Goal: Task Accomplishment & Management: Complete application form

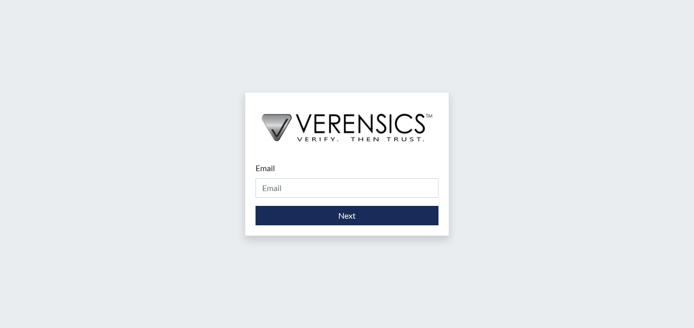
type input "[DOMAIN_NAME][EMAIL_ADDRESS][DOMAIN_NAME]"
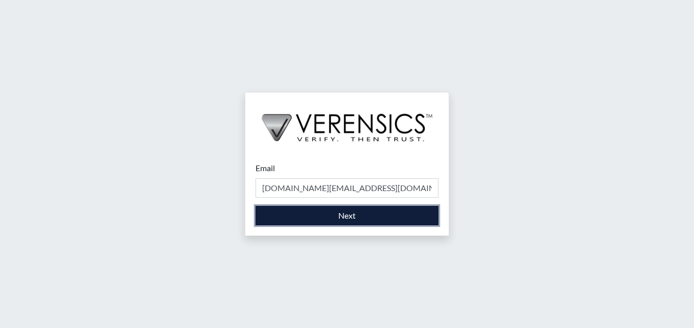
click at [310, 210] on button "Next" at bounding box center [346, 215] width 183 height 19
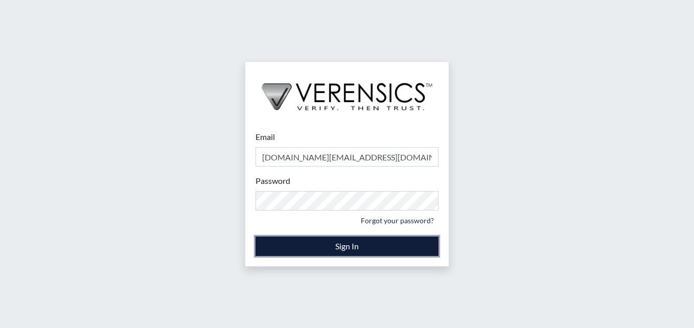
click at [304, 241] on button "Sign In" at bounding box center [346, 246] width 183 height 19
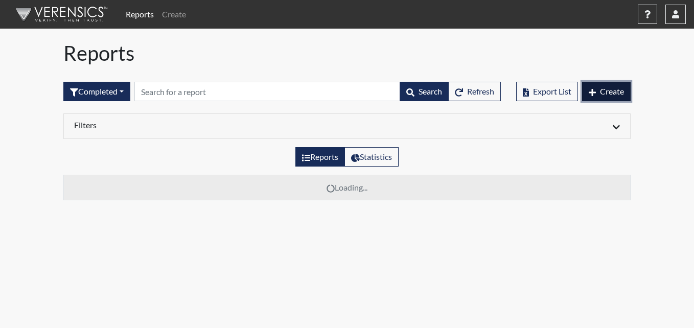
click at [607, 100] on button "Create" at bounding box center [606, 91] width 49 height 19
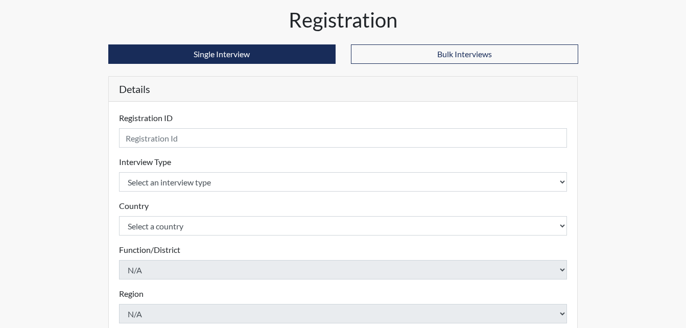
scroll to position [51, 0]
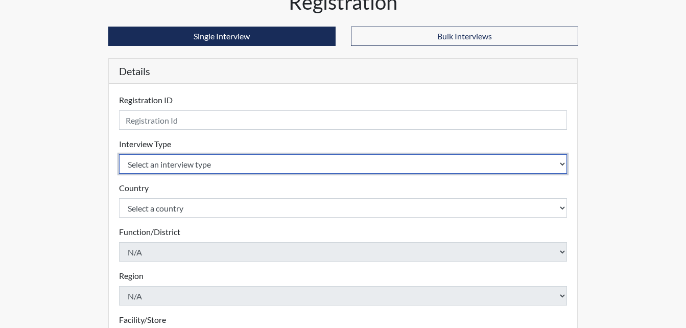
drag, startPoint x: 158, startPoint y: 166, endPoint x: 160, endPoint y: 178, distance: 12.4
click at [160, 178] on form "Registration ID Please provide a registration ID. Interview Type Select an inte…" at bounding box center [343, 277] width 449 height 366
select select "ff733e93-e1bf-11ea-9c9f-0eff0cf7eb8f"
click at [119, 154] on select "Select an interview type Corrections Pre-Employment" at bounding box center [343, 163] width 449 height 19
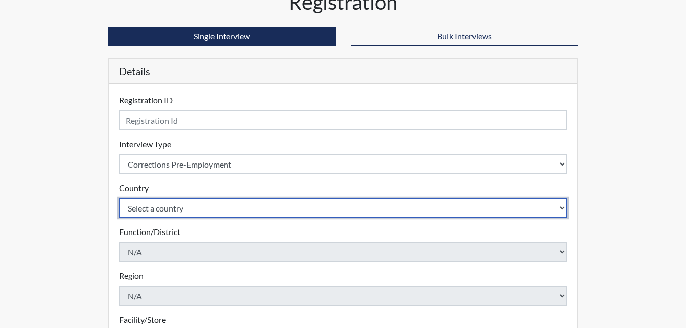
click at [159, 208] on select "Select a country [GEOGRAPHIC_DATA] [GEOGRAPHIC_DATA]" at bounding box center [343, 207] width 449 height 19
select select "united-states-of-[GEOGRAPHIC_DATA]"
click at [119, 198] on select "Select a country [GEOGRAPHIC_DATA] [GEOGRAPHIC_DATA]" at bounding box center [343, 207] width 449 height 19
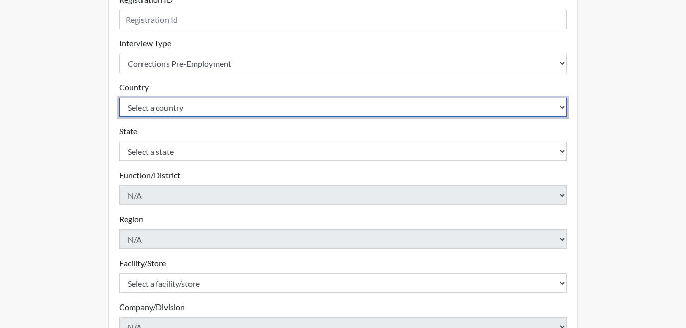
scroll to position [153, 0]
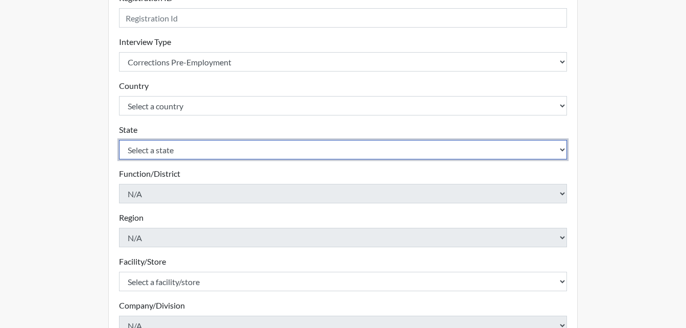
click at [167, 147] on select "Select a state [US_STATE] [US_STATE] [US_STATE] [US_STATE] [US_STATE] [US_STATE…" at bounding box center [343, 149] width 449 height 19
click at [119, 140] on select "Select a state [US_STATE] [US_STATE] [US_STATE] [US_STATE] [US_STATE] [US_STATE…" at bounding box center [343, 149] width 449 height 19
click at [166, 151] on select "Select a state [US_STATE] [US_STATE] [US_STATE] [US_STATE] [US_STATE] [US_STATE…" at bounding box center [343, 149] width 449 height 19
select select "GA"
click at [119, 140] on select "Select a state [US_STATE] [US_STATE] [US_STATE] [US_STATE] [US_STATE] [US_STATE…" at bounding box center [343, 149] width 449 height 19
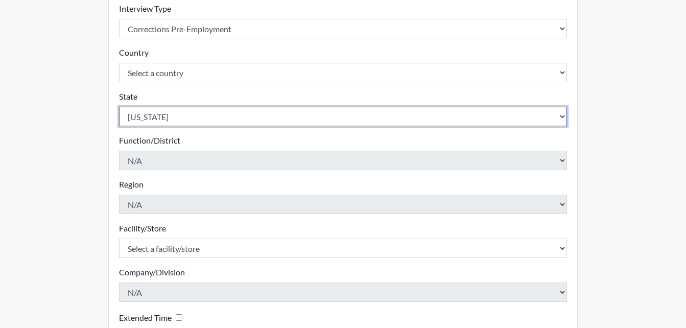
scroll to position [204, 0]
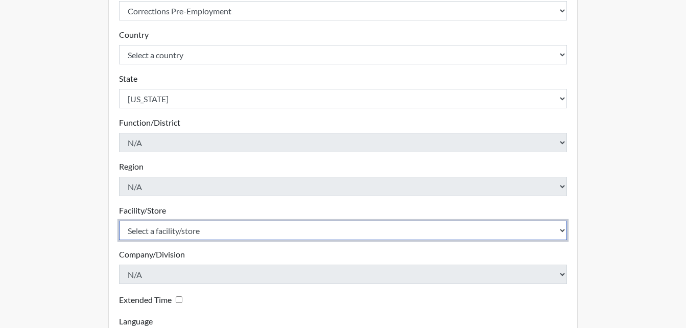
click at [137, 231] on select "Select a facility/store [PERSON_NAME] PDC Pulaski SP" at bounding box center [343, 230] width 449 height 19
select select "07d467a1-a762-4c04-a0fd-01b52b78d04c"
click at [119, 221] on select "Select a facility/store [PERSON_NAME] PDC Pulaski SP" at bounding box center [343, 230] width 449 height 19
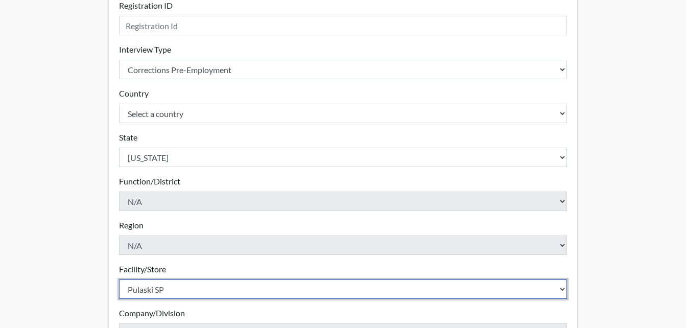
scroll to position [0, 0]
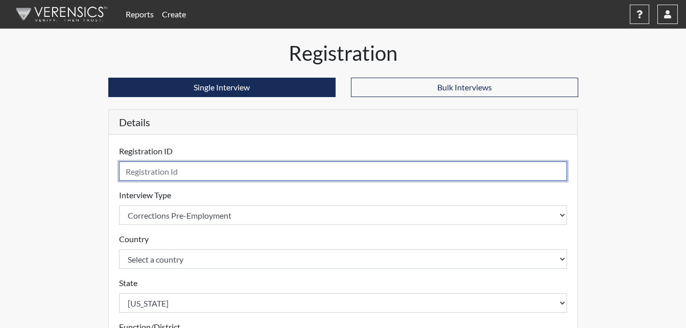
click at [147, 171] on input "text" at bounding box center [343, 170] width 449 height 19
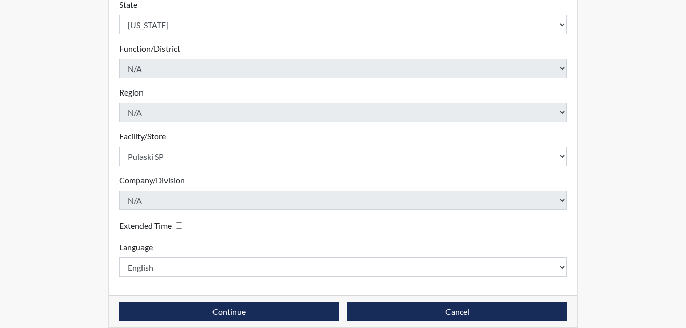
scroll to position [291, 0]
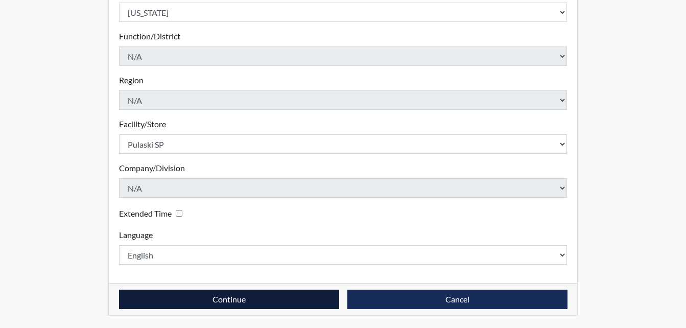
type input "Clt7107"
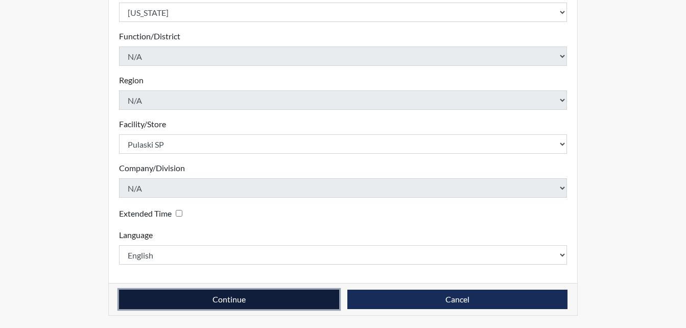
click at [288, 296] on button "Continue" at bounding box center [229, 299] width 220 height 19
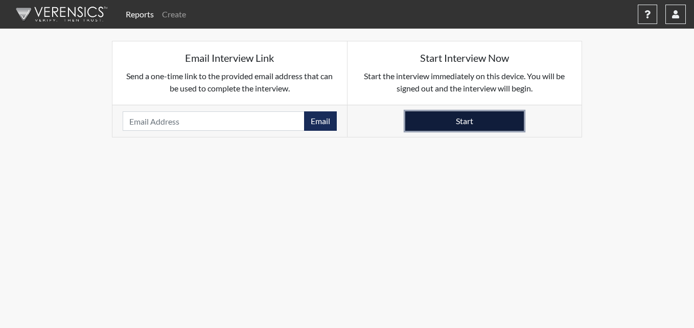
click at [494, 114] on button "Start" at bounding box center [464, 120] width 119 height 19
